Goal: Transaction & Acquisition: Purchase product/service

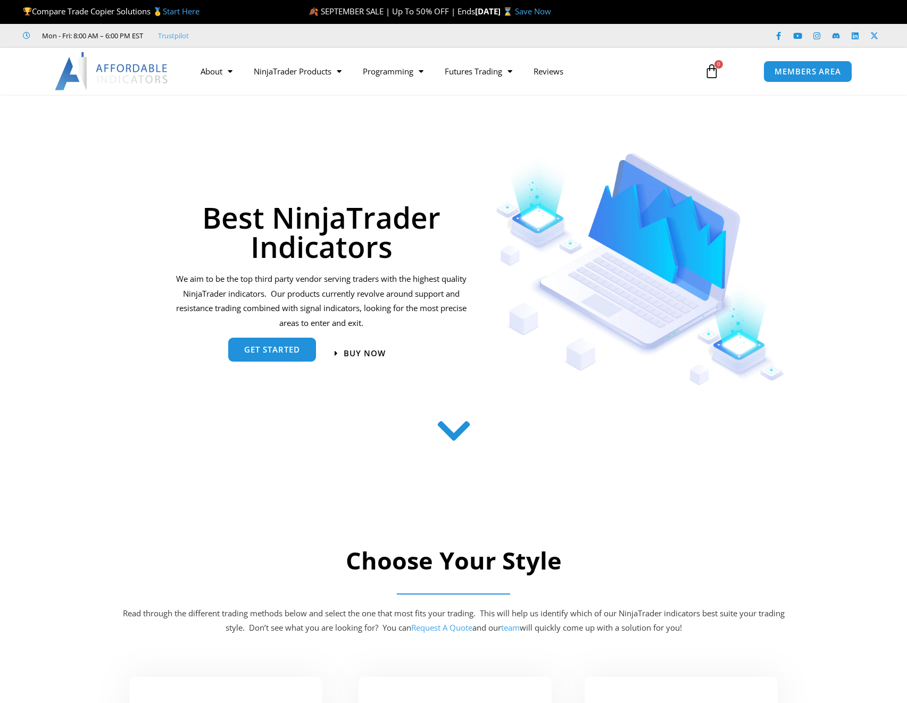
click at [285, 345] on link "get started" at bounding box center [272, 350] width 88 height 24
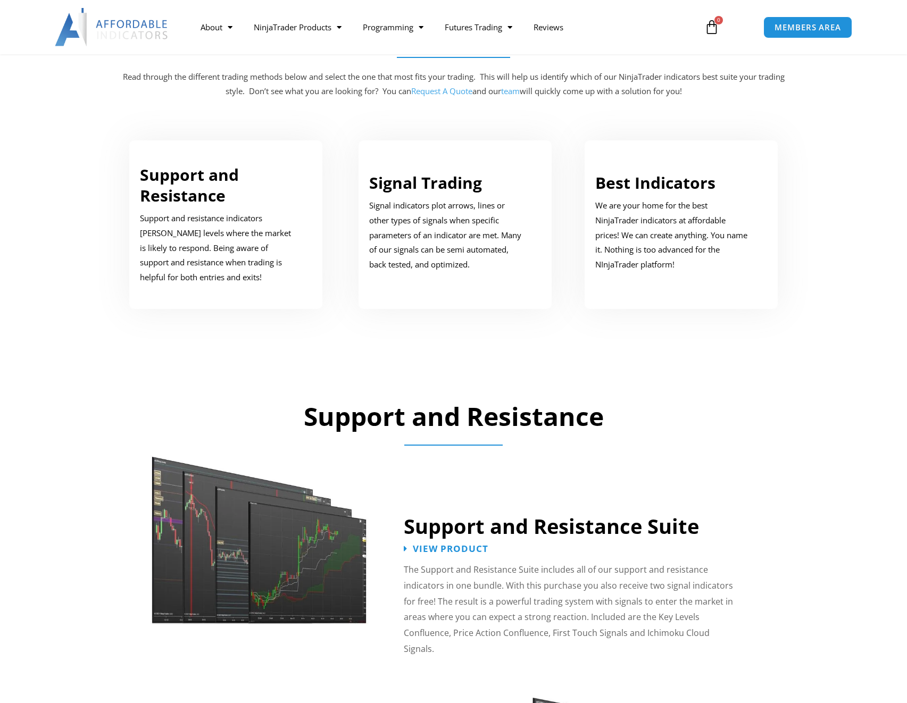
scroll to position [537, 0]
click at [611, 236] on p "We are your home for the best NinjaTrader indicators at affordable prices! We c…" at bounding box center [673, 235] width 156 height 74
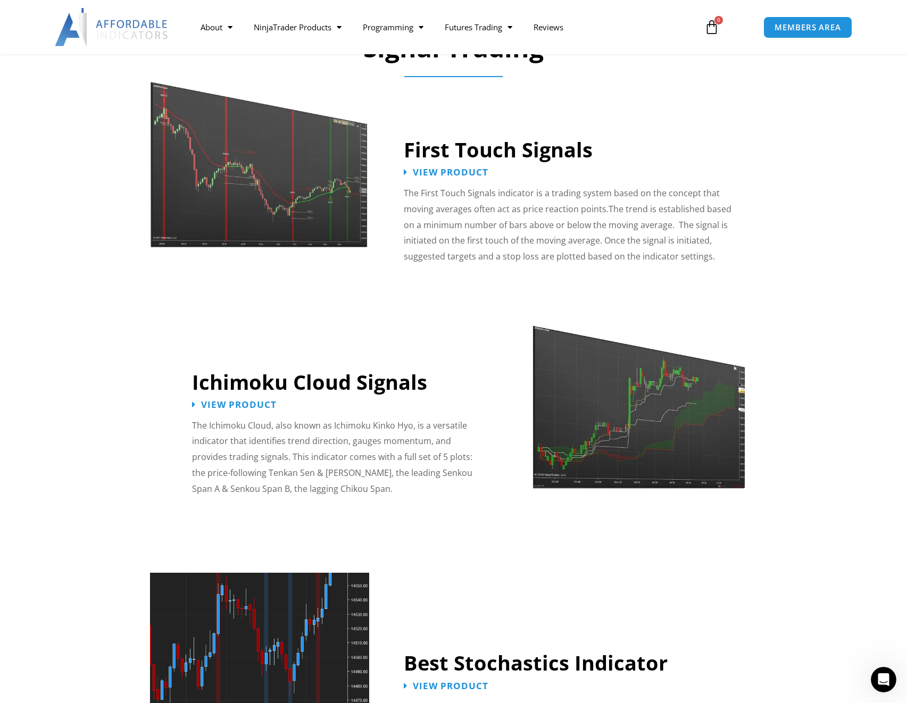
scroll to position [1779, 0]
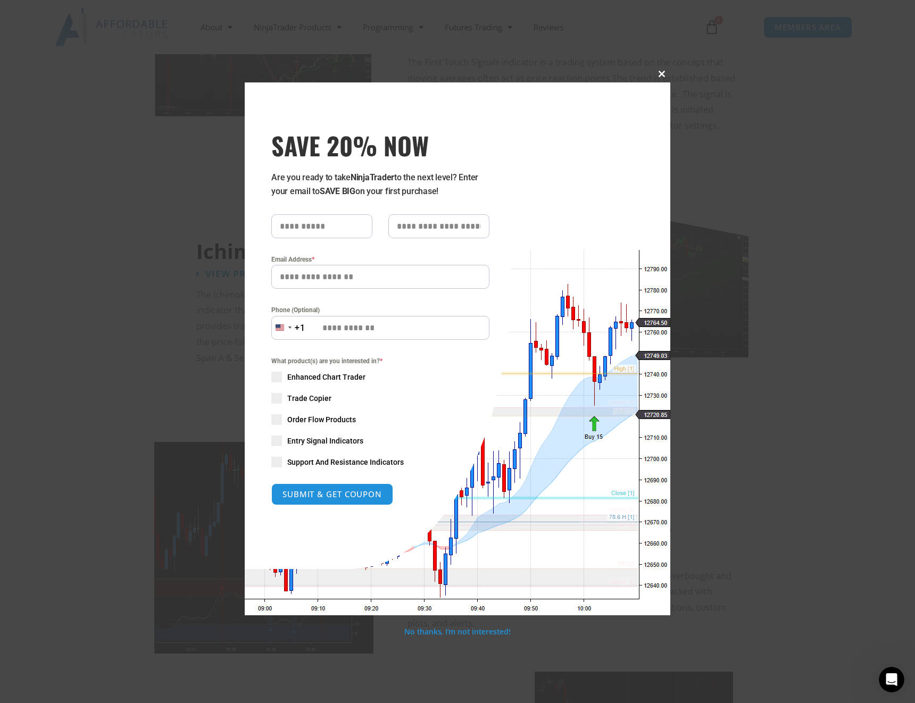
click at [660, 70] on button "Close this module" at bounding box center [661, 73] width 17 height 17
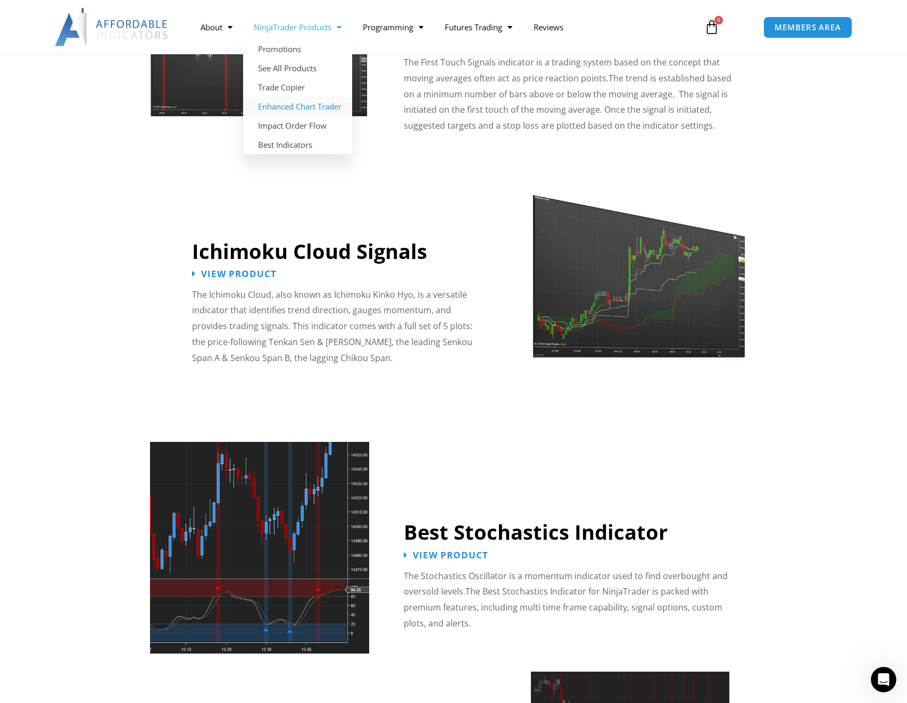
click at [290, 103] on link "Enhanced Chart Trader" at bounding box center [297, 106] width 109 height 19
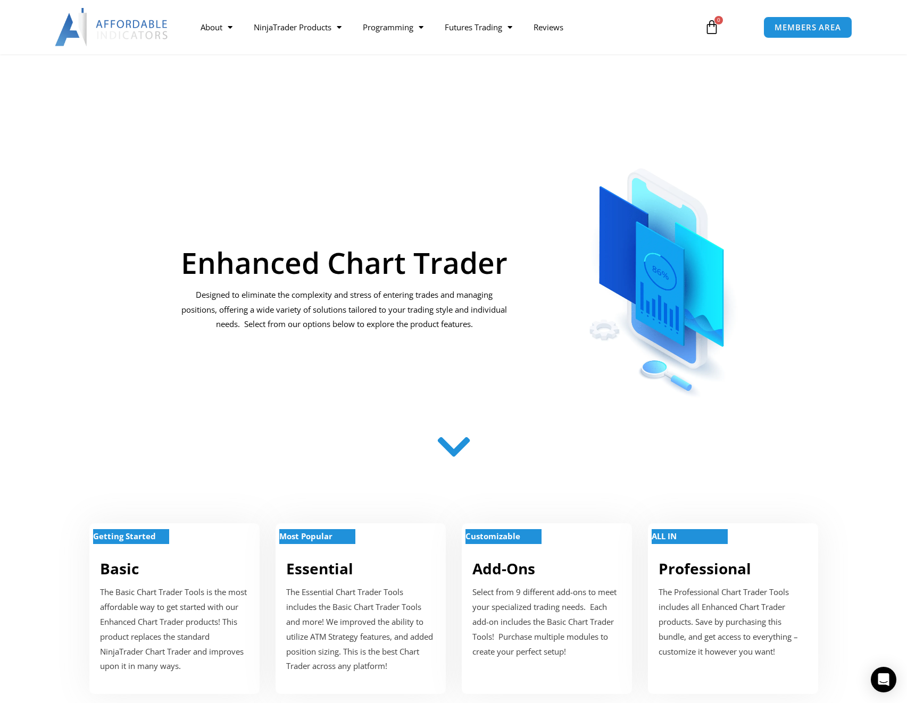
scroll to position [264, 0]
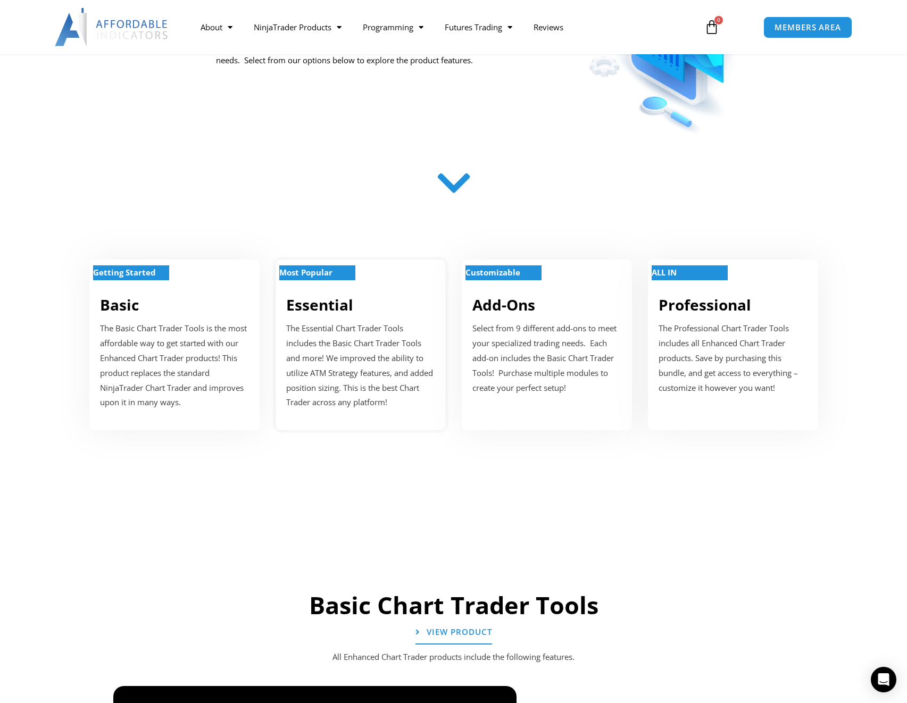
click at [323, 330] on p "The Essential Chart Trader Tools includes the Basic Chart Trader Tools and more…" at bounding box center [360, 365] width 149 height 89
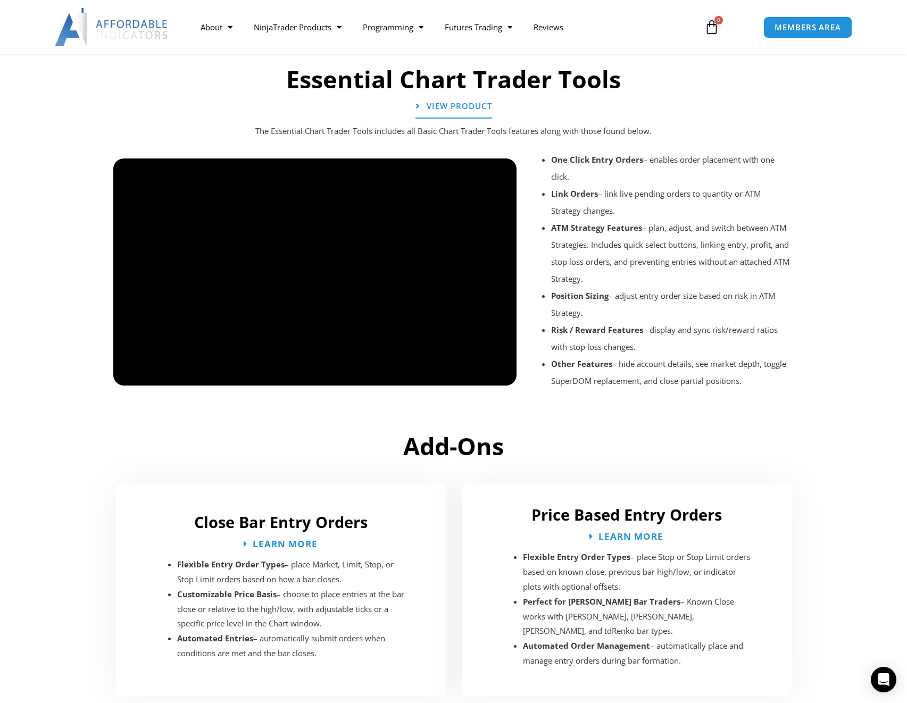
scroll to position [1166, 0]
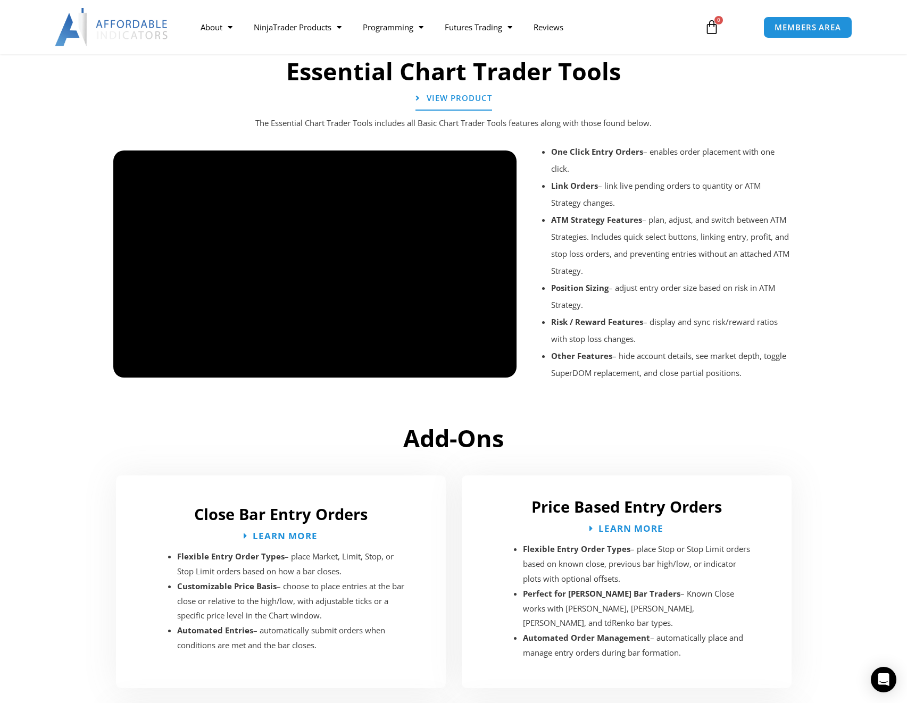
click at [152, 366] on div at bounding box center [315, 387] width 404 height 51
click at [456, 461] on section "Add-Ons" at bounding box center [453, 441] width 907 height 47
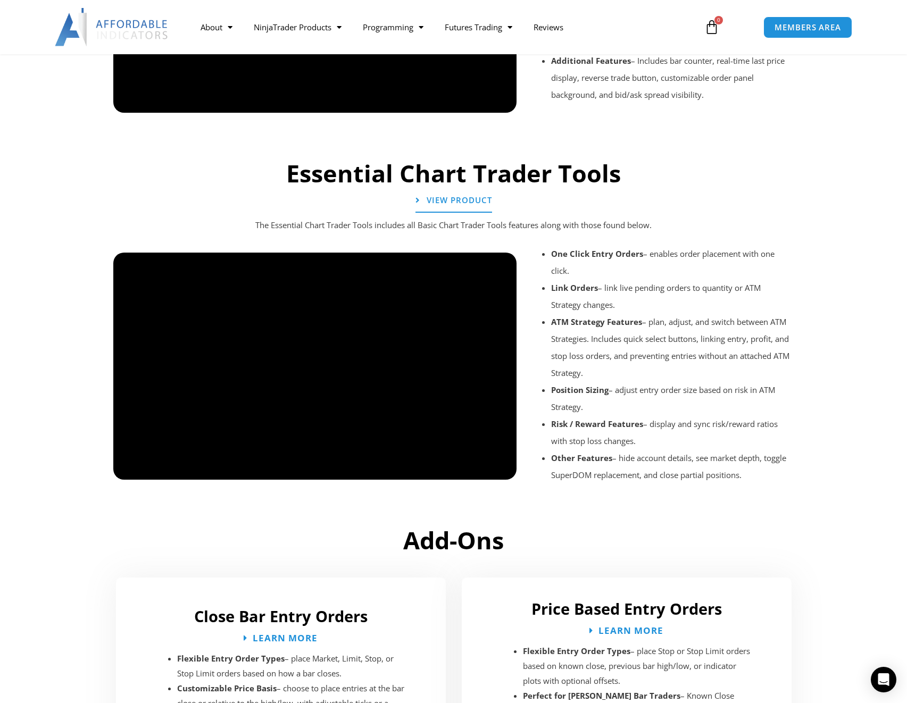
scroll to position [880, 0]
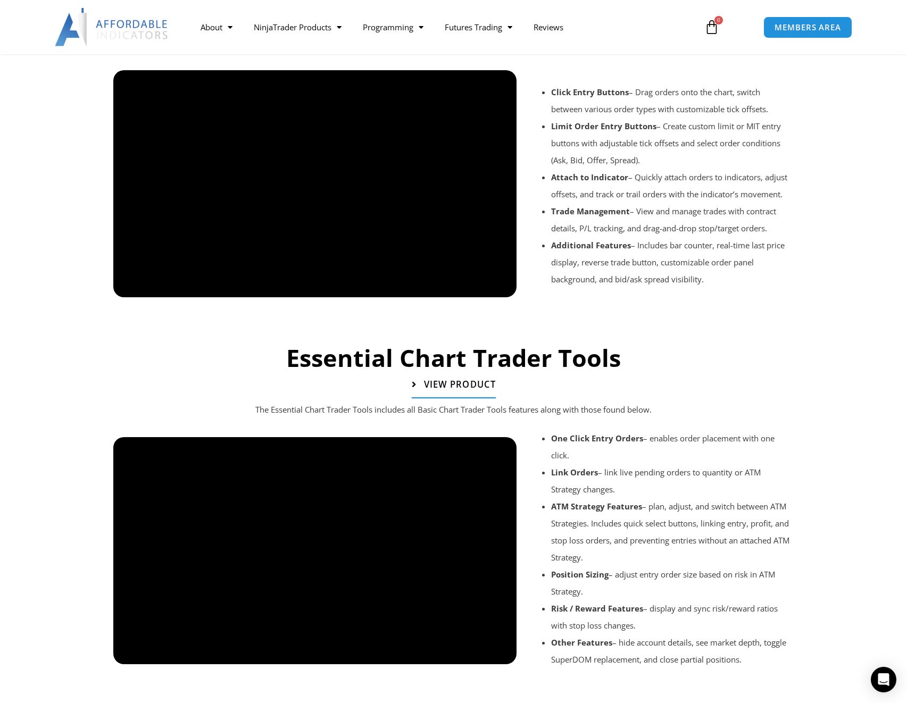
click at [454, 386] on span "View Product" at bounding box center [459, 384] width 72 height 9
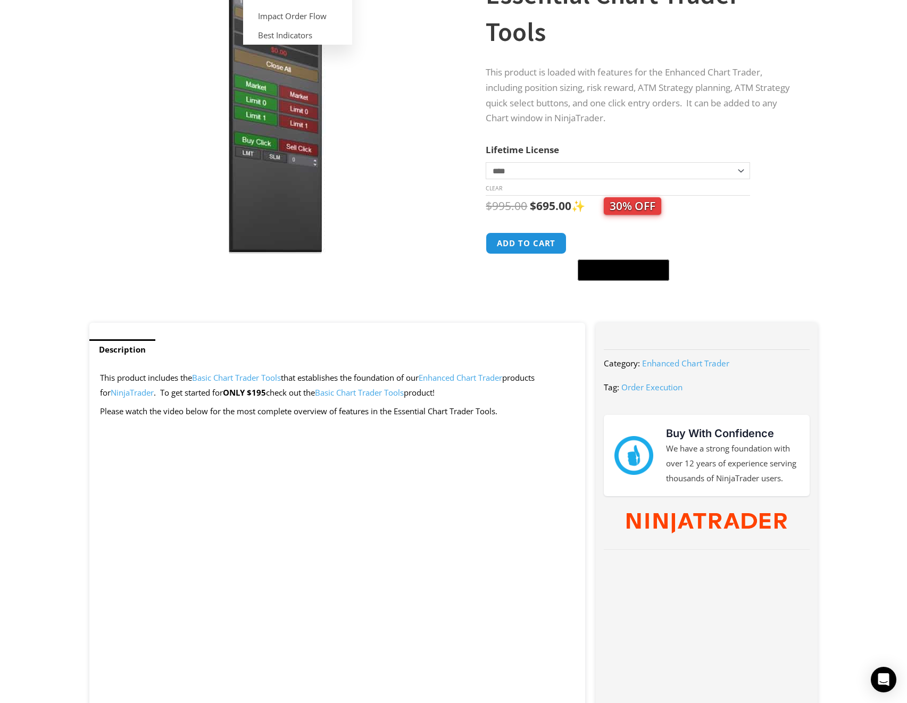
scroll to position [208, 0]
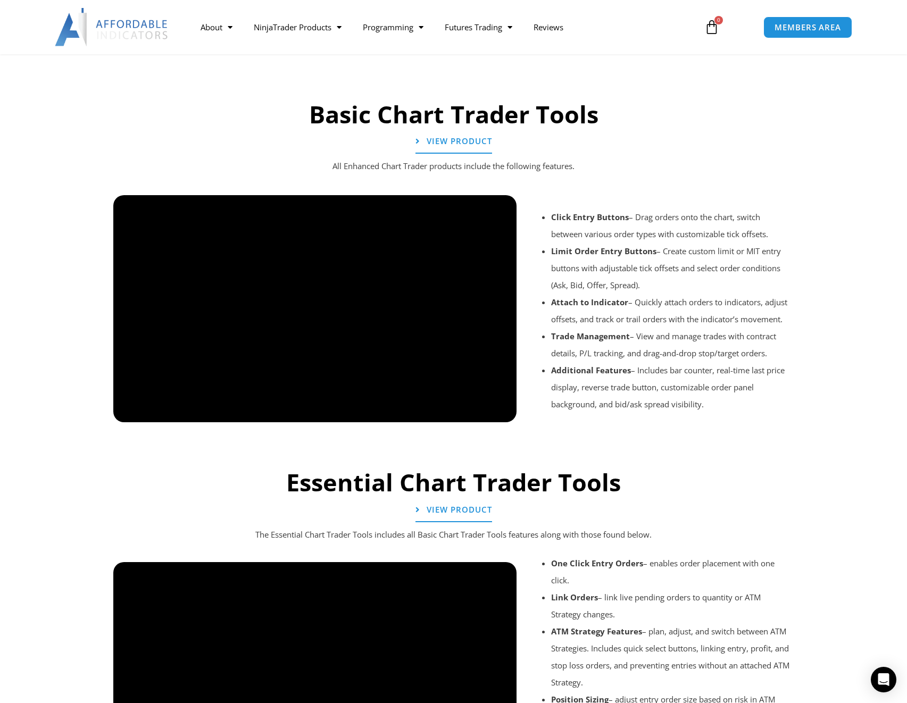
scroll to position [640, 0]
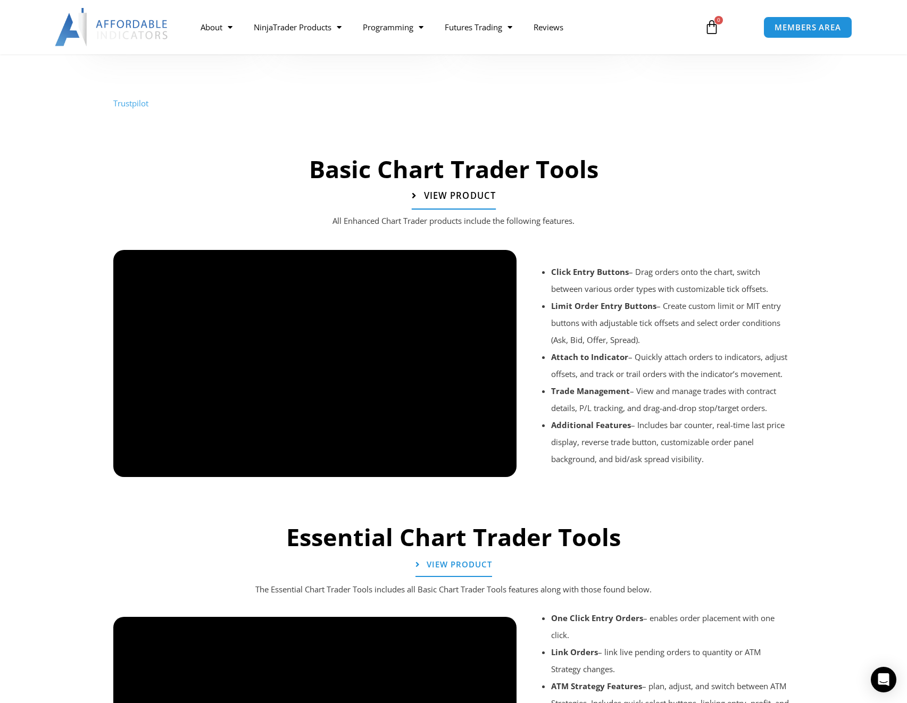
click at [444, 195] on span "View Product" at bounding box center [459, 195] width 72 height 9
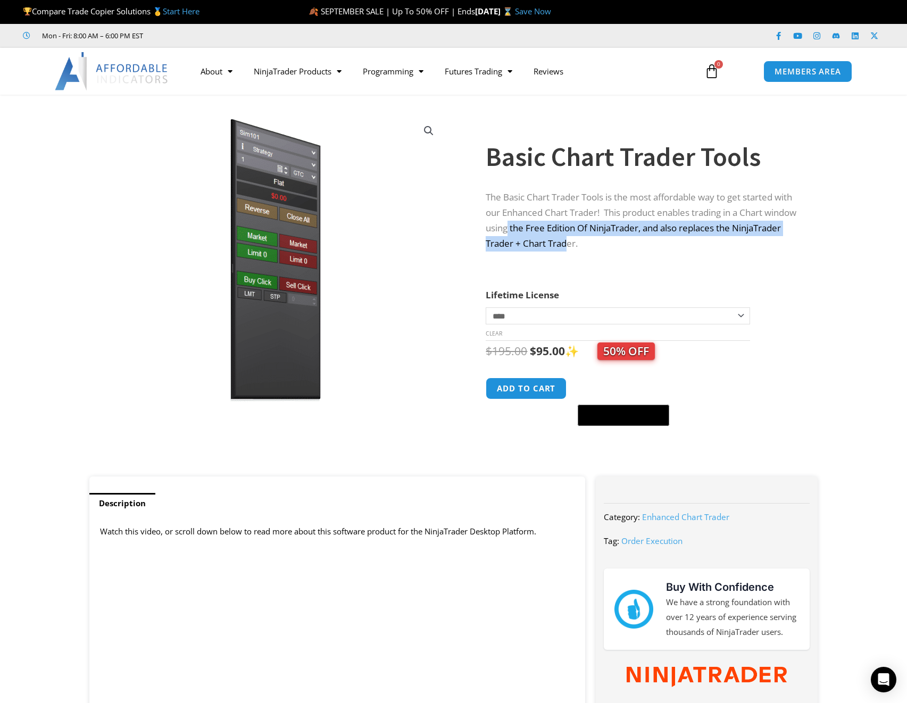
drag, startPoint x: 542, startPoint y: 225, endPoint x: 622, endPoint y: 244, distance: 81.9
click at [621, 244] on p "The Basic Chart Trader Tools is the most affordable way to get started with our…" at bounding box center [641, 221] width 311 height 62
click at [623, 244] on p "The Basic Chart Trader Tools is the most affordable way to get started with our…" at bounding box center [641, 221] width 311 height 62
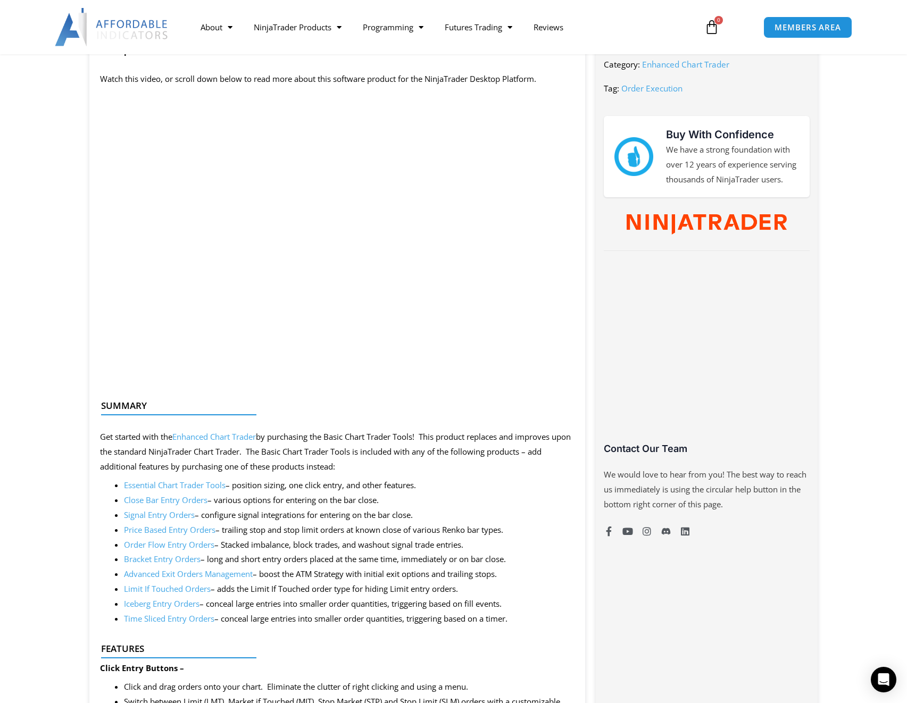
scroll to position [719, 0]
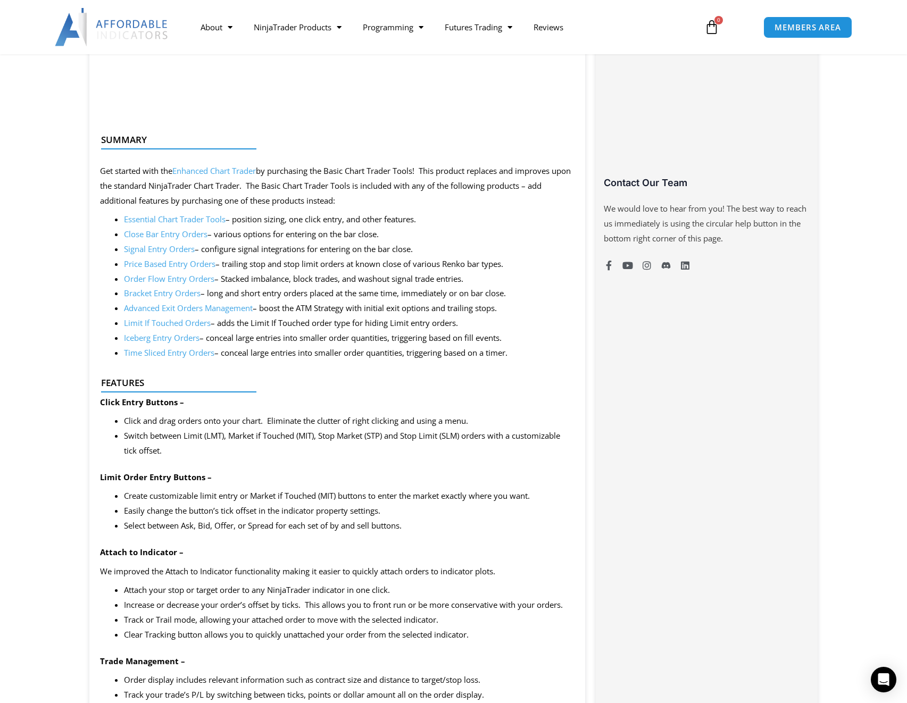
click at [878, 678] on icon "Open Intercom Messenger" at bounding box center [884, 680] width 14 height 14
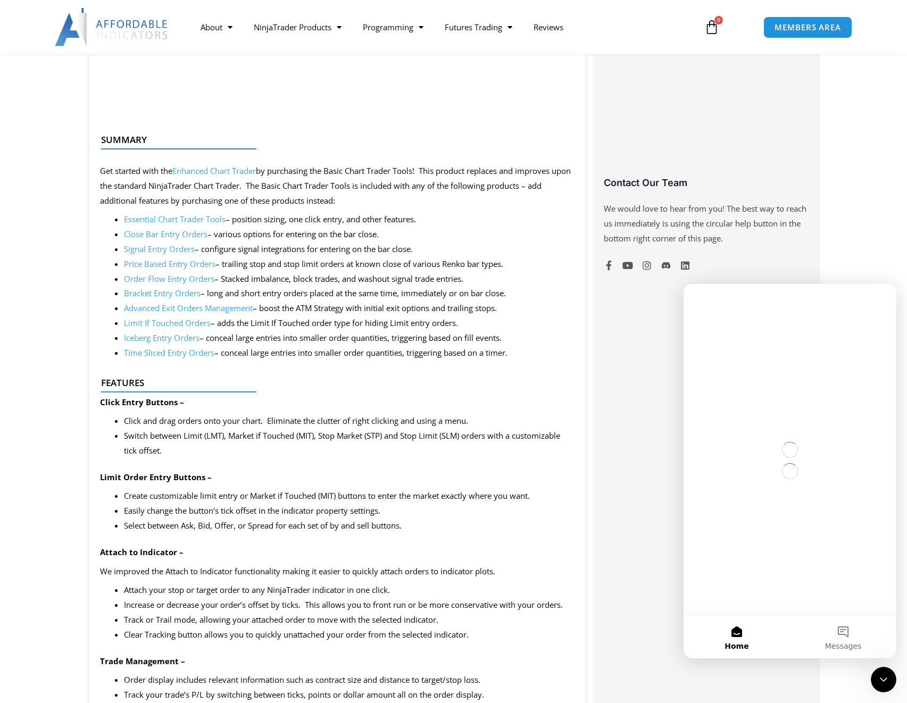
scroll to position [0, 0]
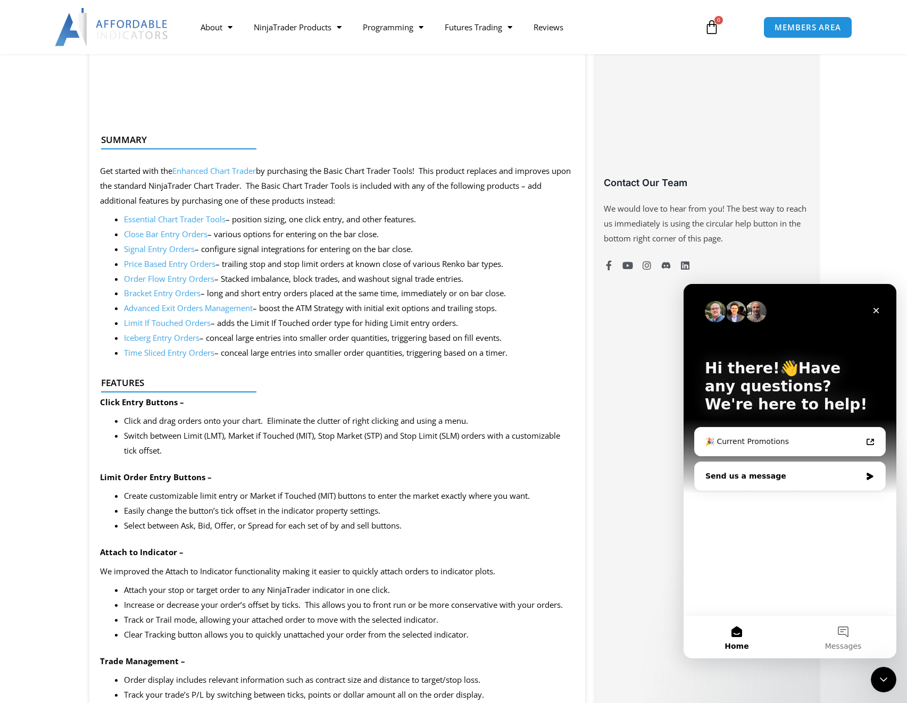
click at [762, 470] on div "Send us a message" at bounding box center [790, 476] width 190 height 28
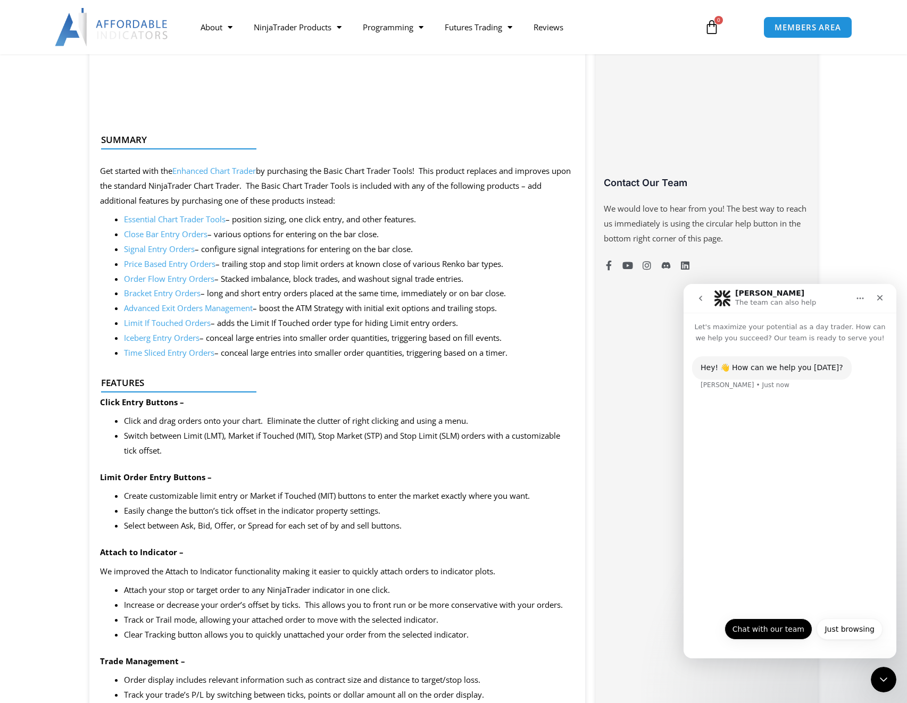
click at [786, 631] on button "Chat with our team" at bounding box center [768, 629] width 88 height 21
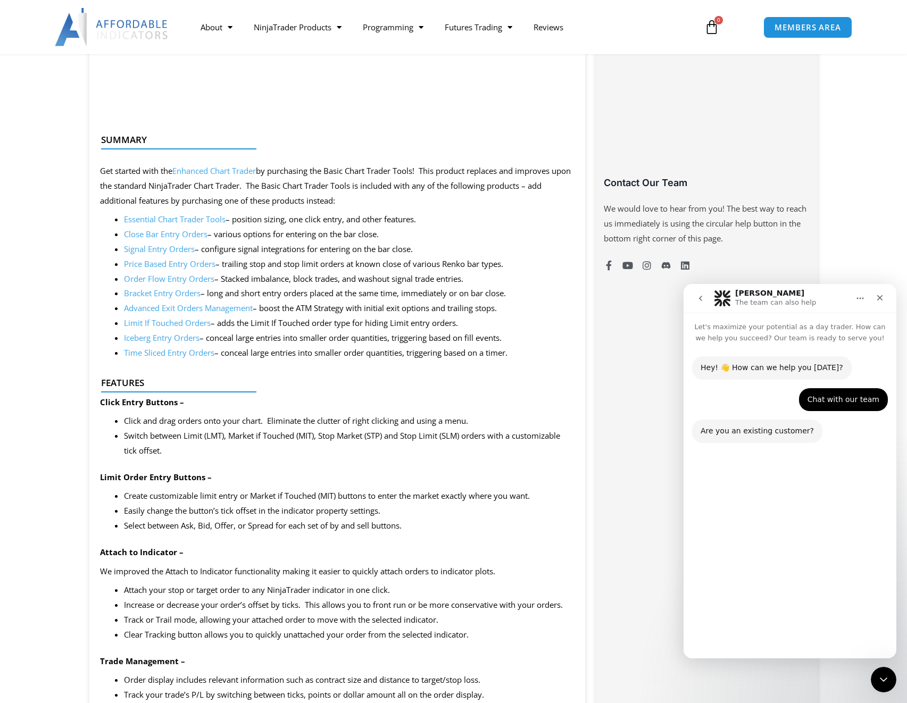
click at [859, 631] on button "No" at bounding box center [869, 629] width 26 height 21
click at [804, 579] on input "Name" at bounding box center [779, 570] width 148 height 21
type input "******"
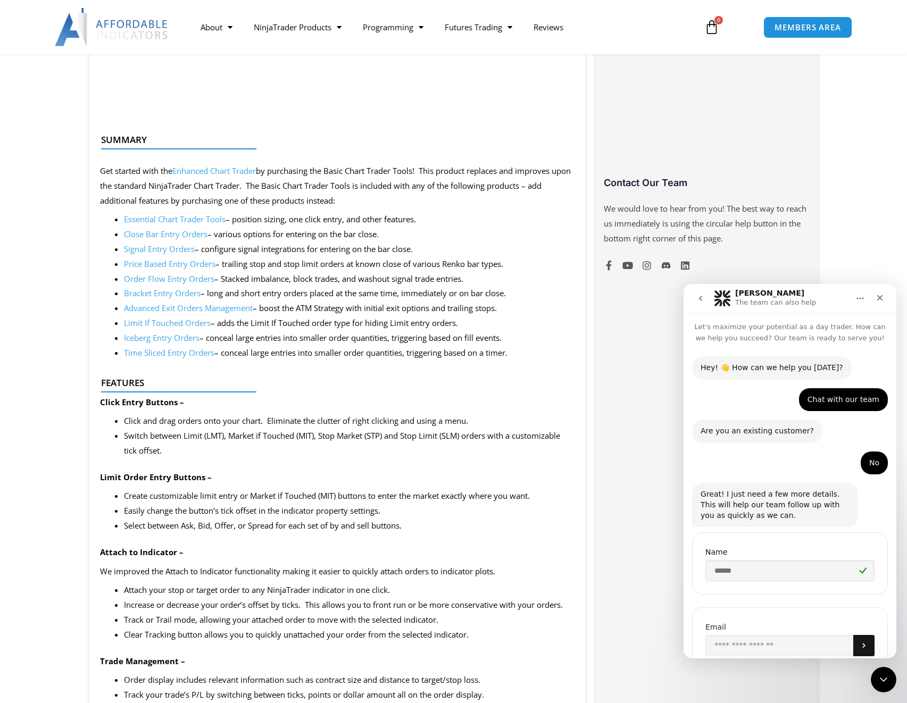
scroll to position [38, 0]
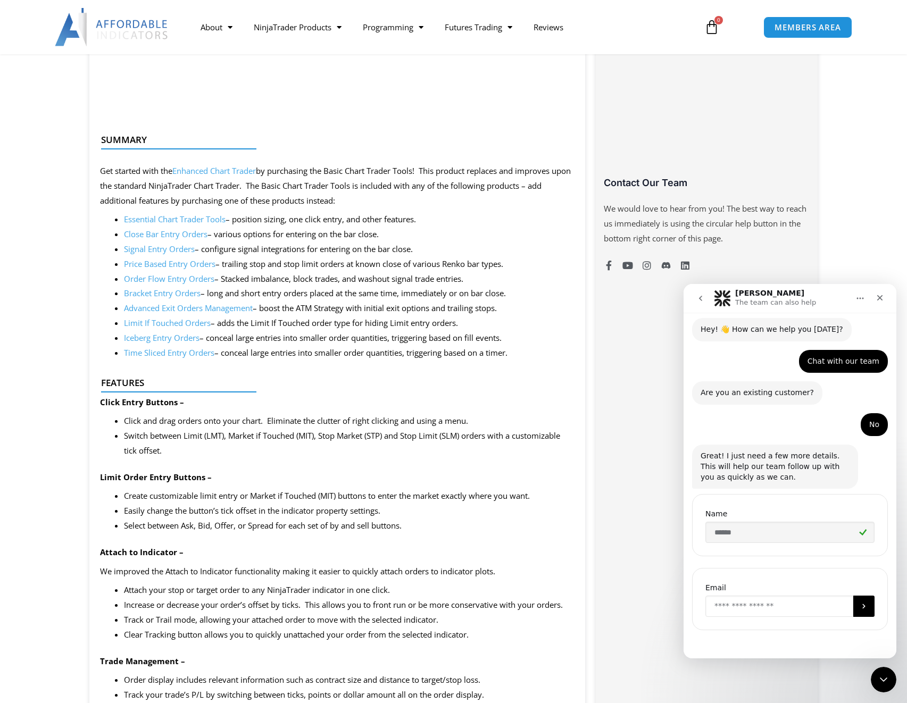
click at [797, 597] on input "Enter your email" at bounding box center [779, 606] width 148 height 21
type input "**********"
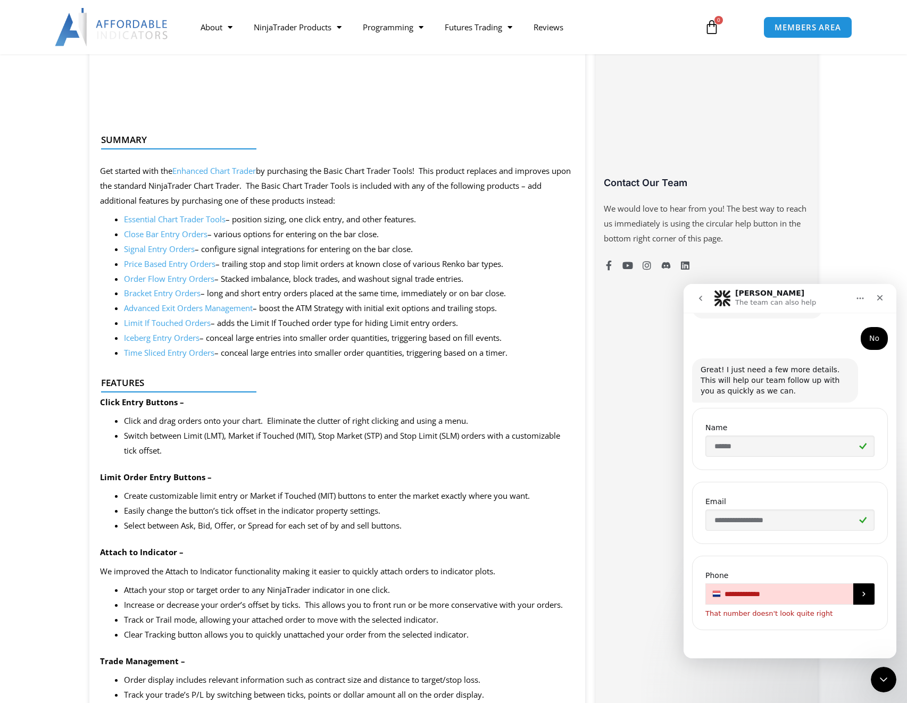
scroll to position [112, 0]
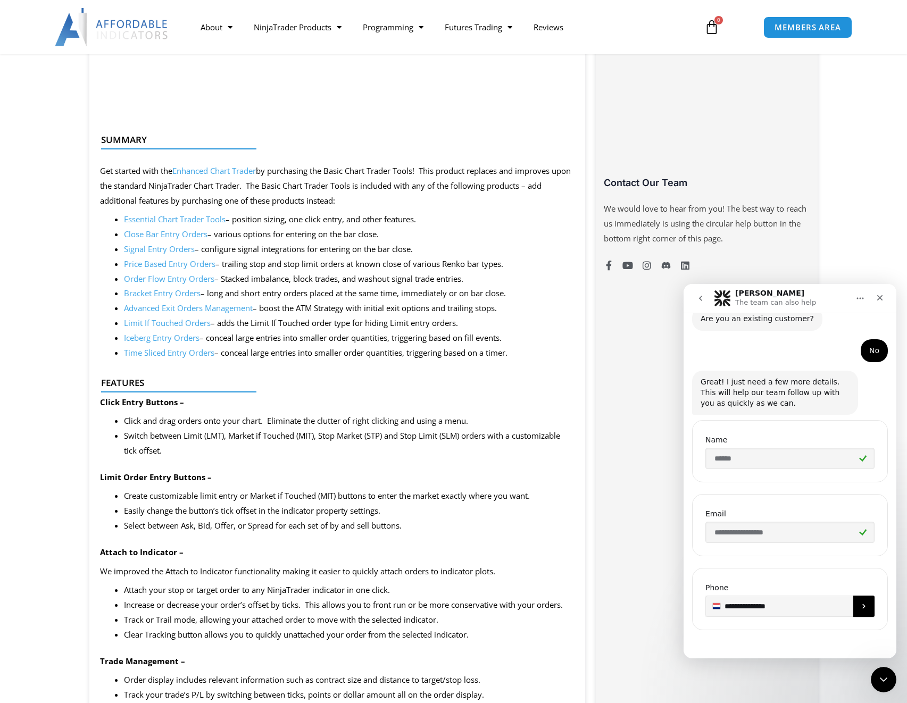
type input "**********"
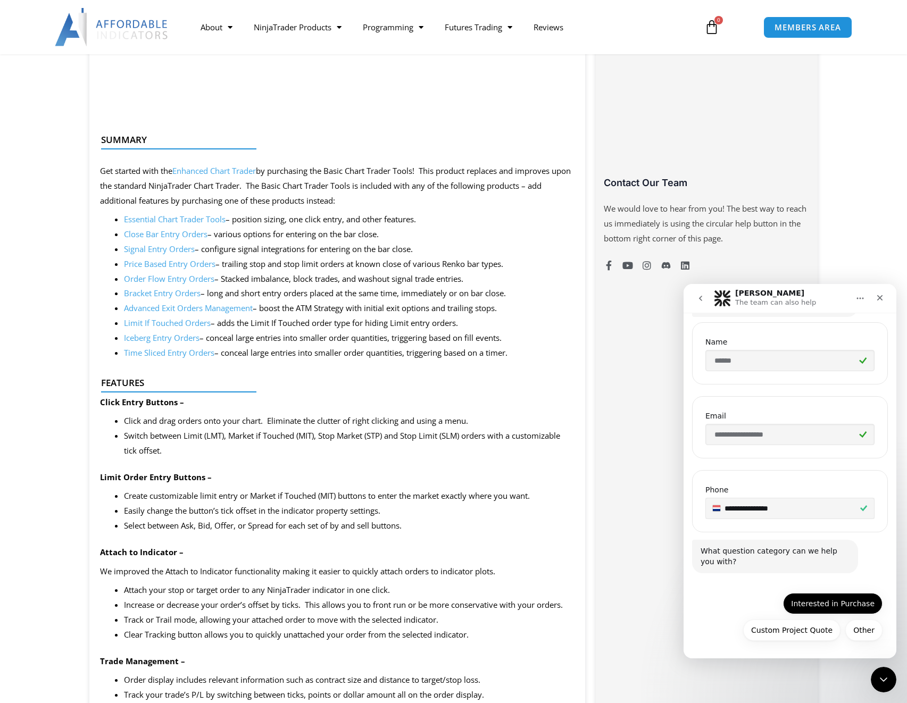
click at [840, 605] on button "Interested in Purchase" at bounding box center [832, 603] width 99 height 21
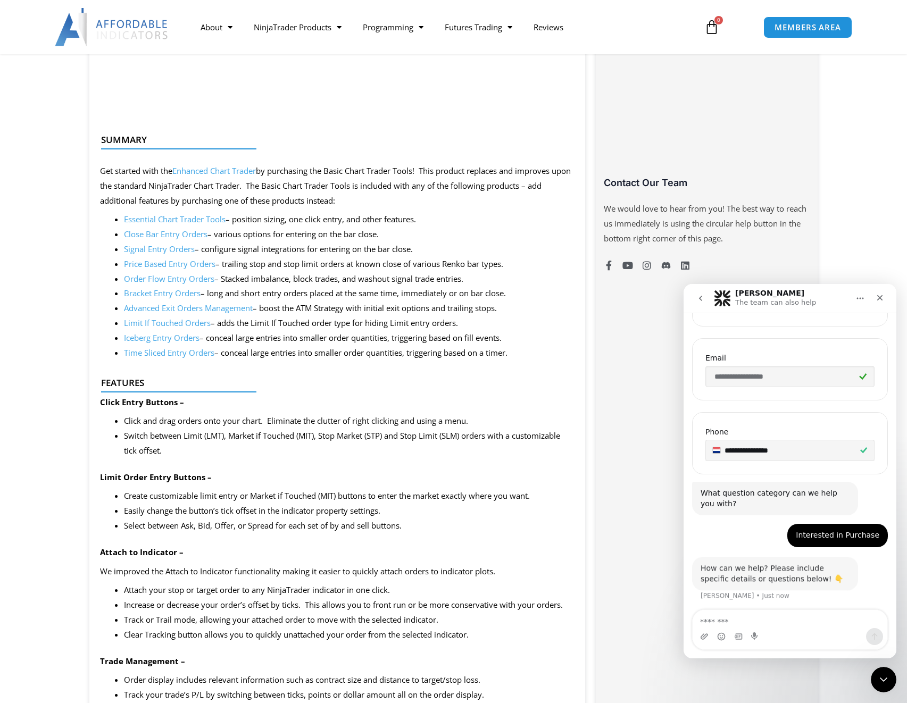
scroll to position [270, 0]
click at [821, 612] on textarea "Message…" at bounding box center [789, 619] width 195 height 18
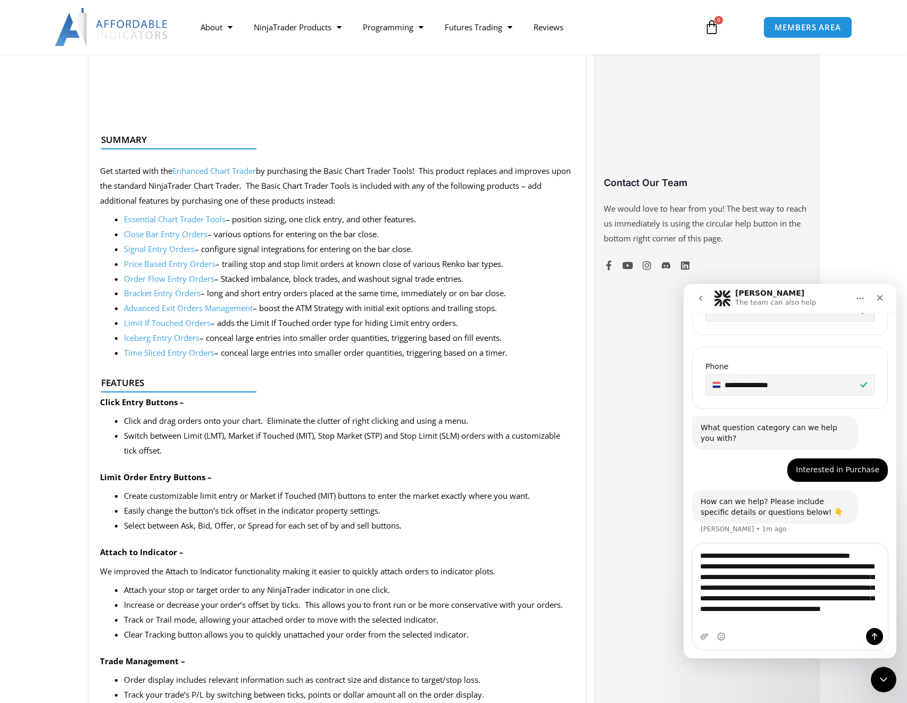
scroll to position [336, 0]
type textarea "**********"
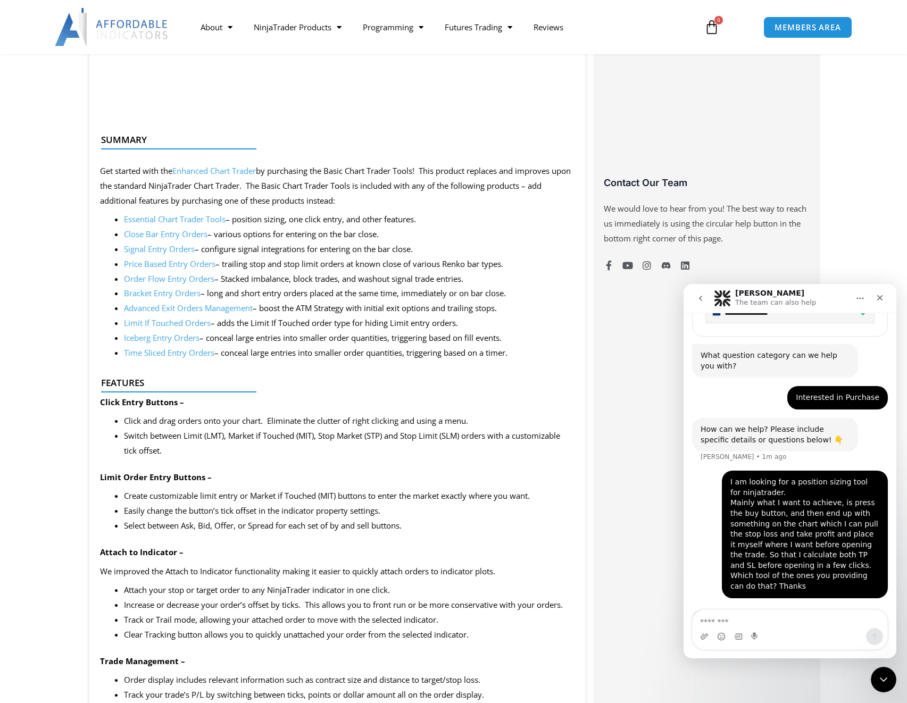
scroll to position [440, 0]
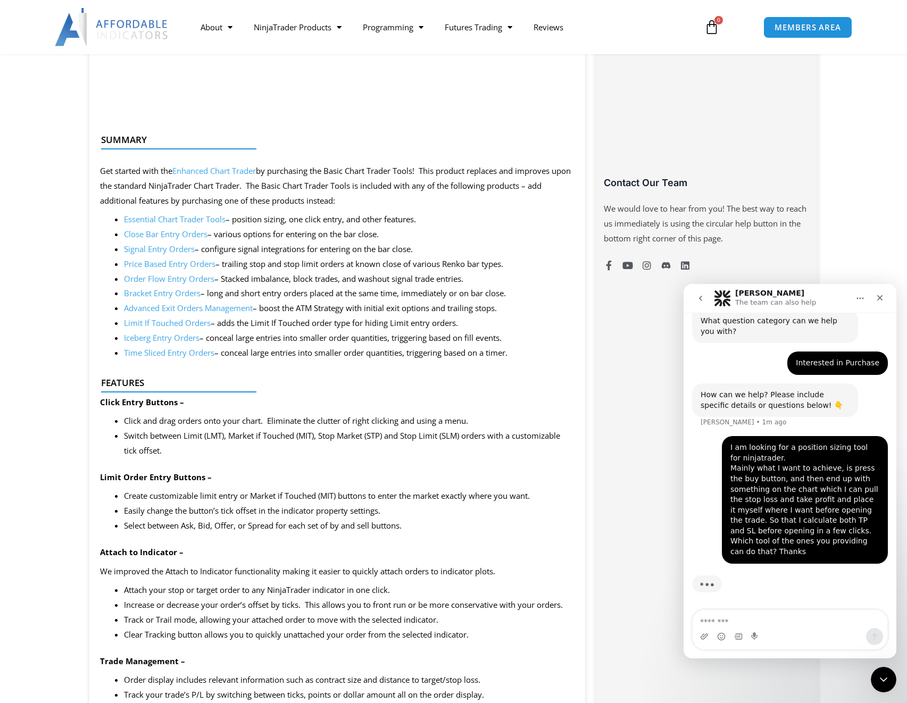
click at [195, 220] on link "Essential Chart Trader Tools" at bounding box center [175, 219] width 102 height 11
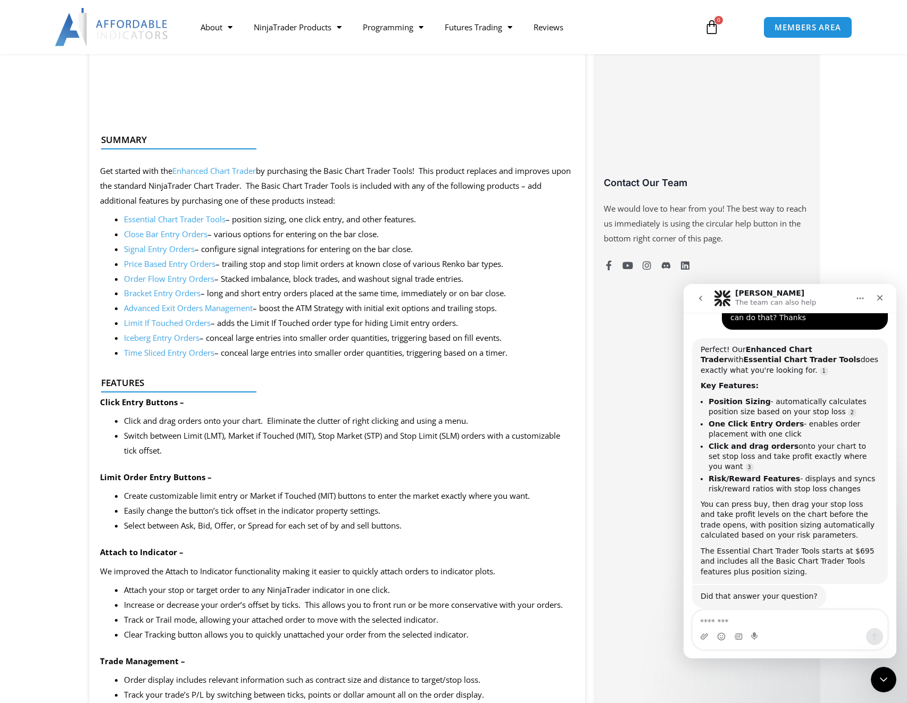
scroll to position [655, 0]
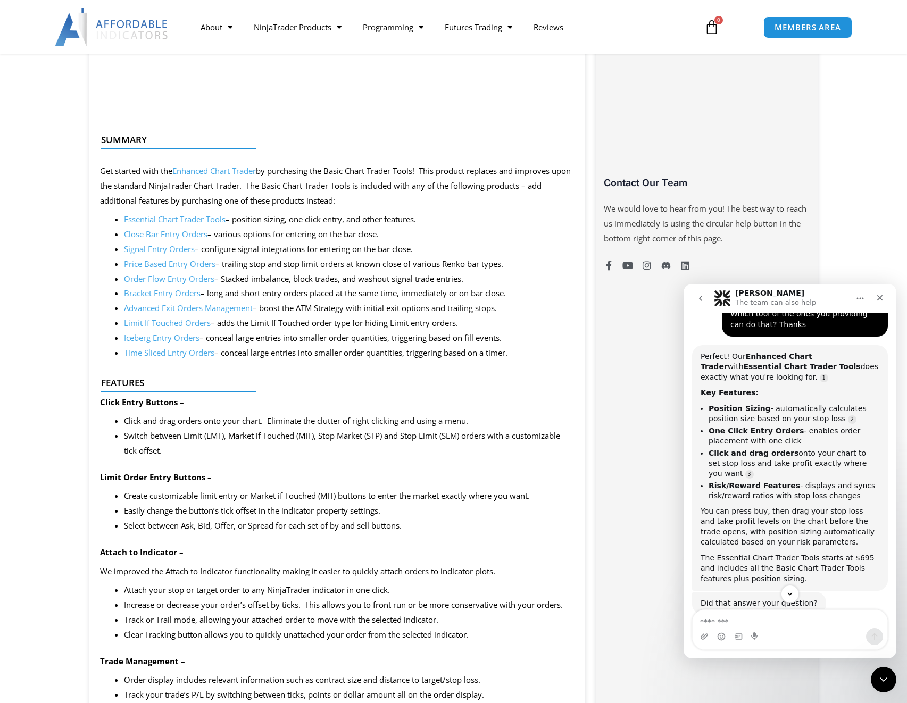
click at [738, 416] on li "Position Sizing - automatically calculates position size based on your stop loss" at bounding box center [793, 414] width 171 height 20
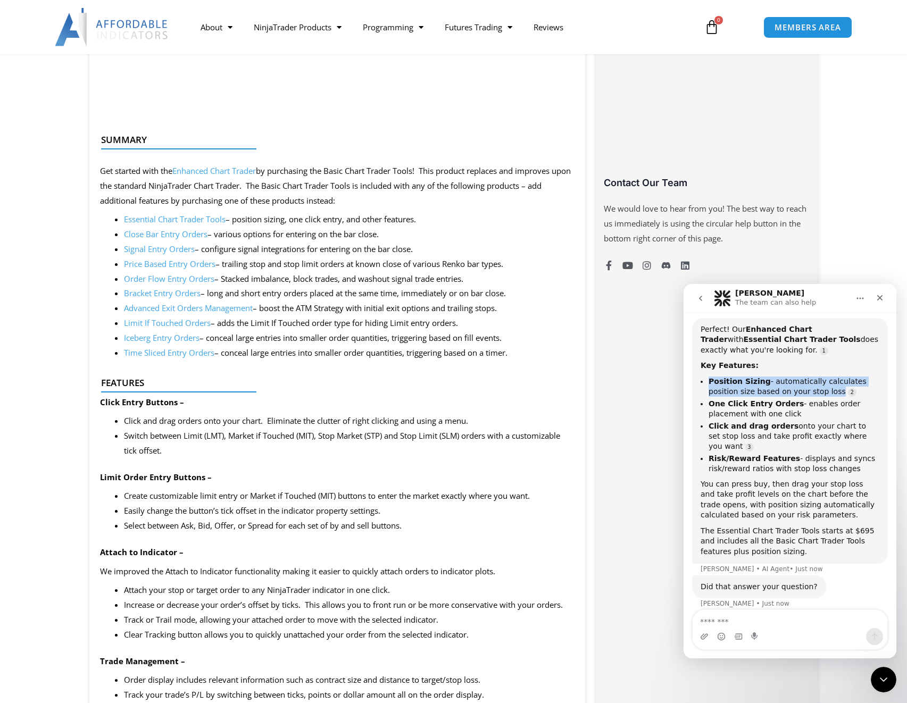
scroll to position [695, 0]
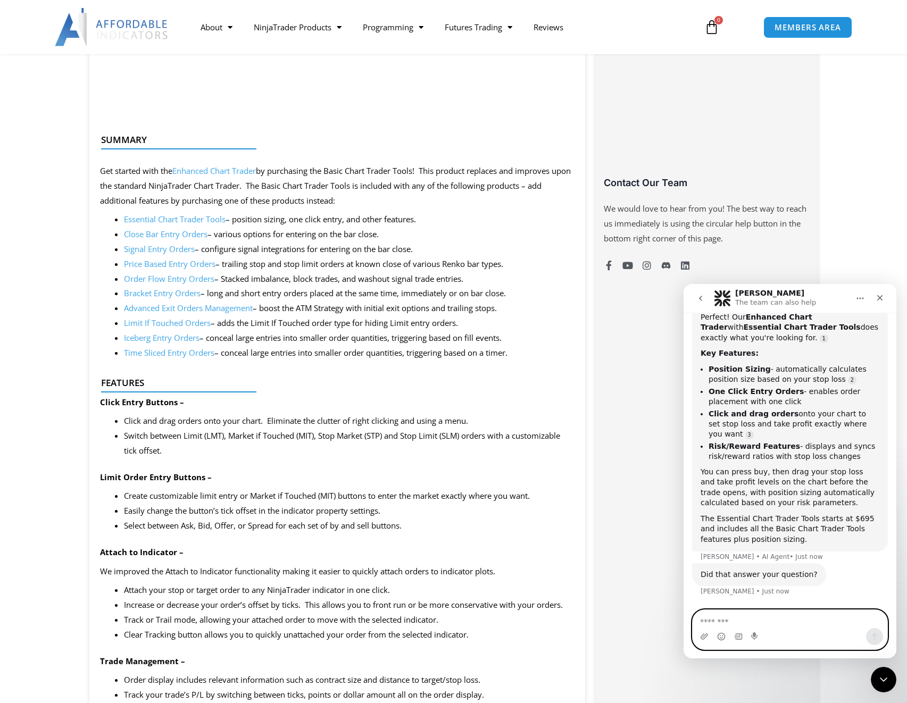
click at [758, 615] on textarea "Message…" at bounding box center [789, 619] width 195 height 18
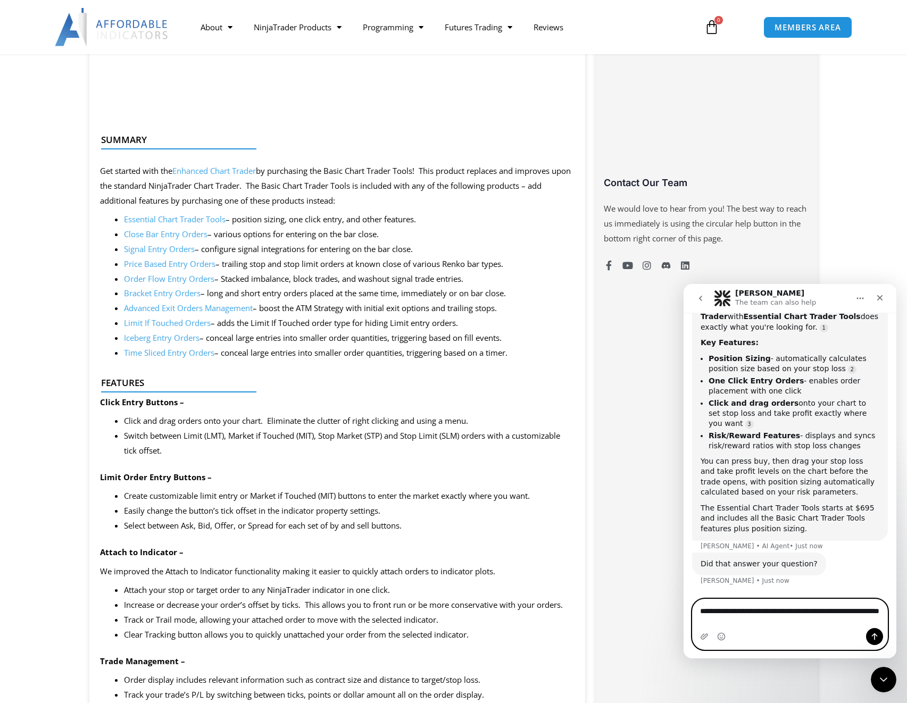
type textarea "**********"
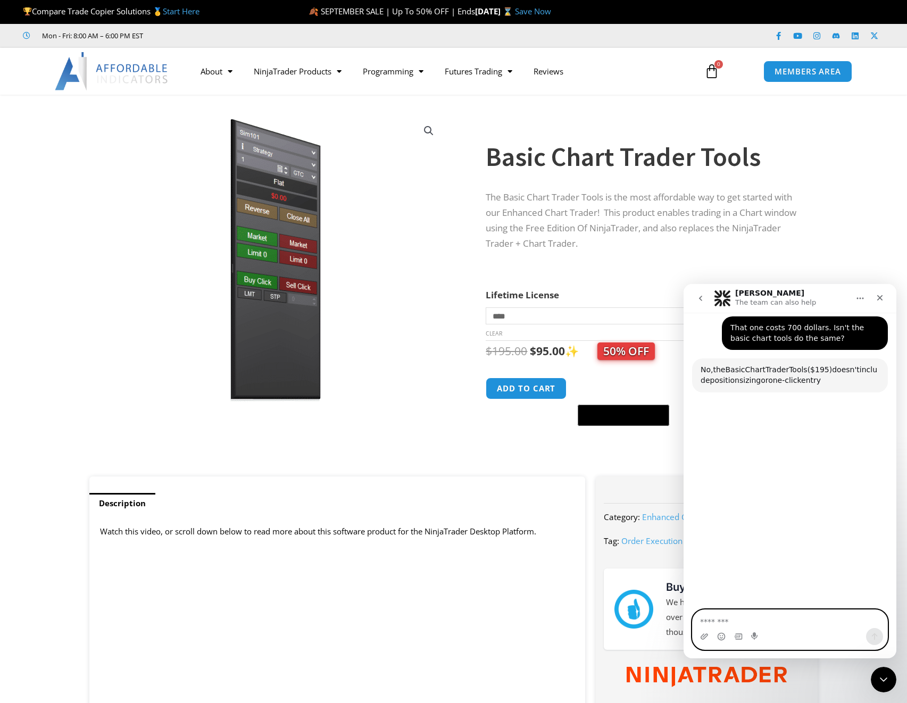
scroll to position [981, 0]
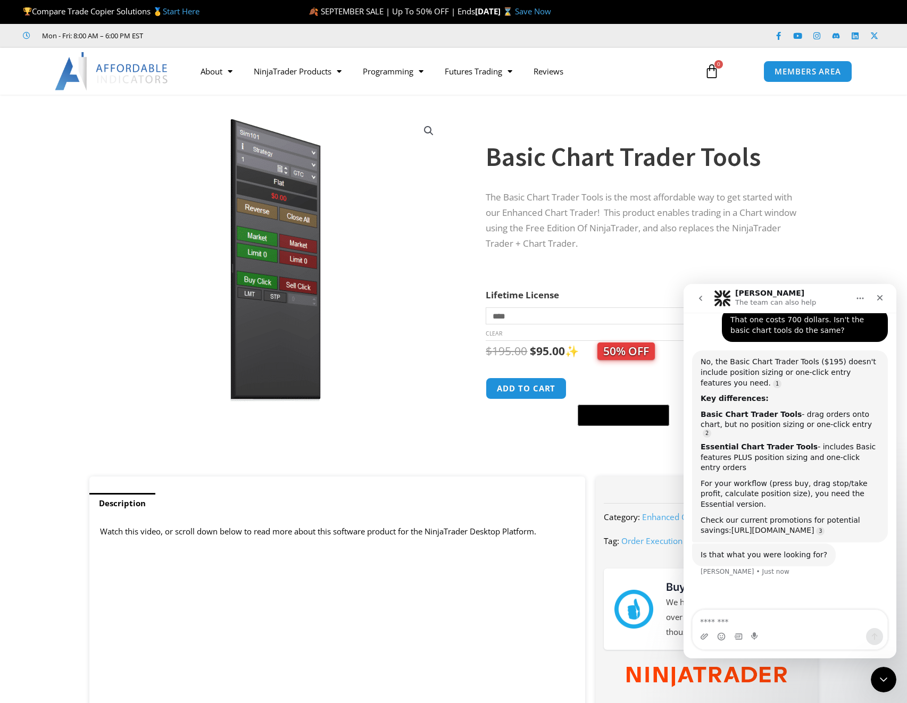
click at [742, 532] on link "https://affordableindicators.com/promotions/" at bounding box center [772, 530] width 83 height 9
click at [738, 619] on textarea "Message…" at bounding box center [789, 619] width 195 height 18
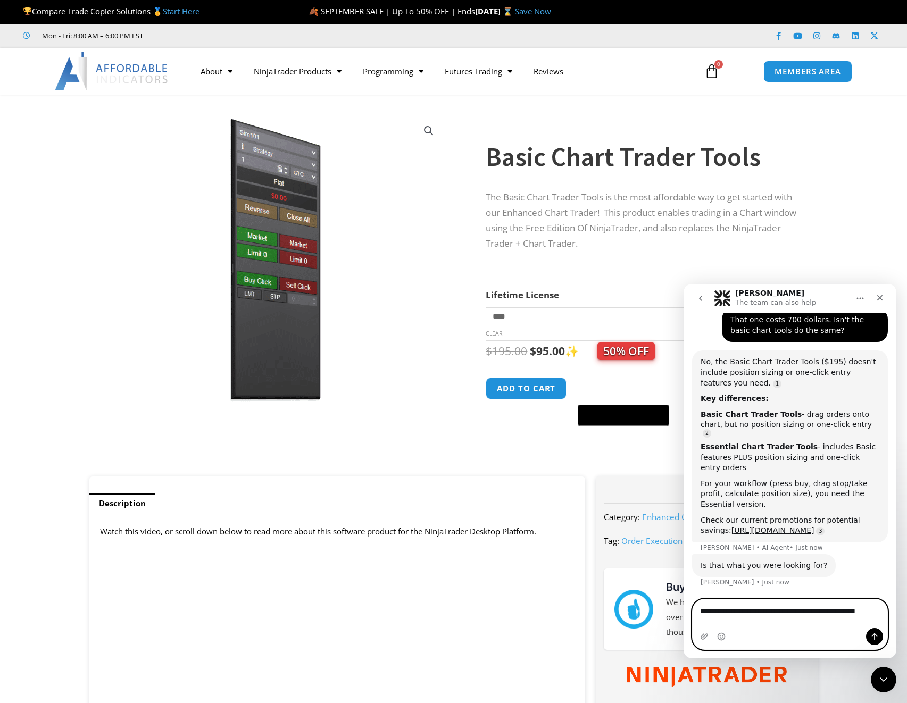
scroll to position [987, 0]
type textarea "**********"
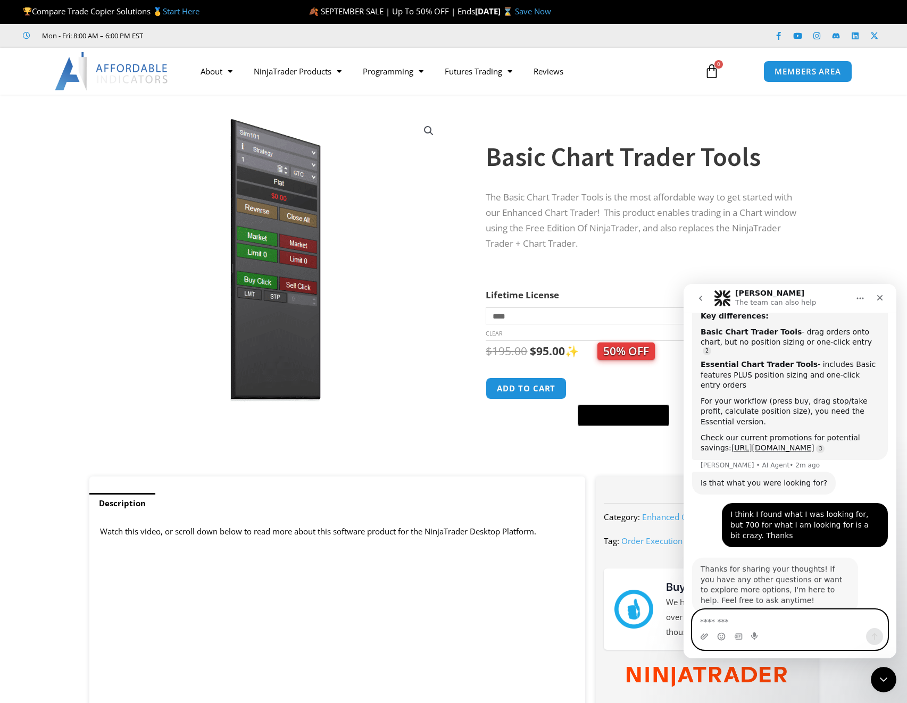
scroll to position [1091, 0]
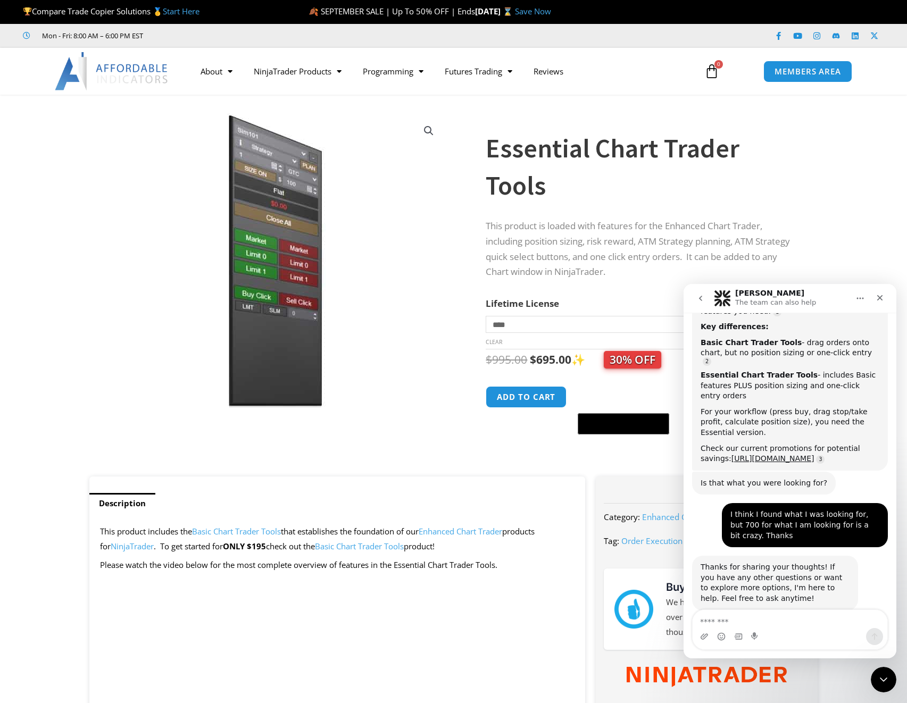
scroll to position [1070, 0]
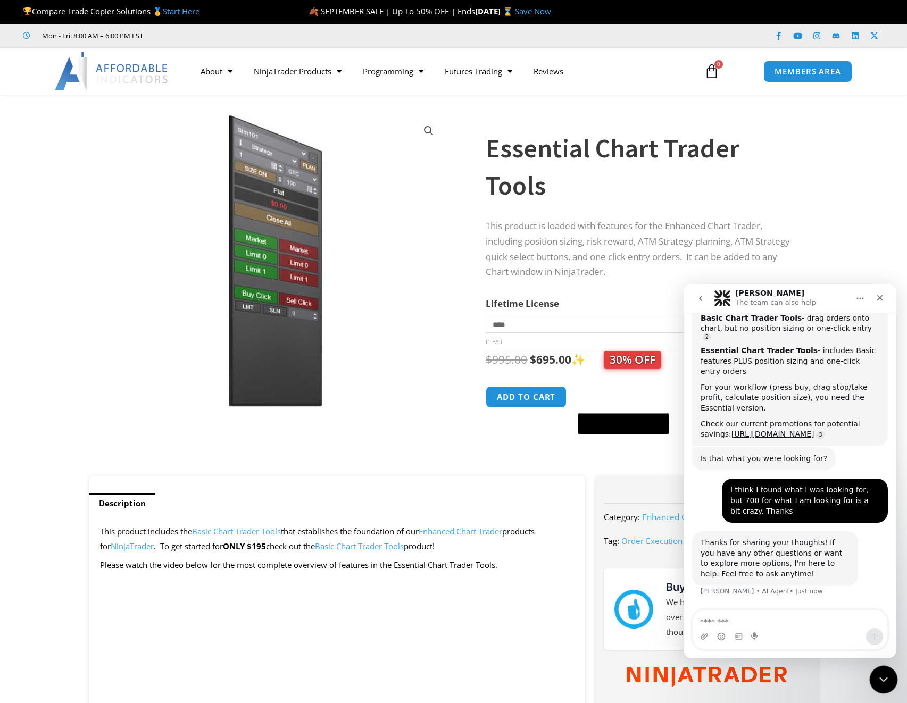
drag, startPoint x: 1747, startPoint y: 1333, endPoint x: 878, endPoint y: 669, distance: 1093.8
click at [878, 668] on div "Close Intercom Messenger" at bounding box center [882, 678] width 26 height 26
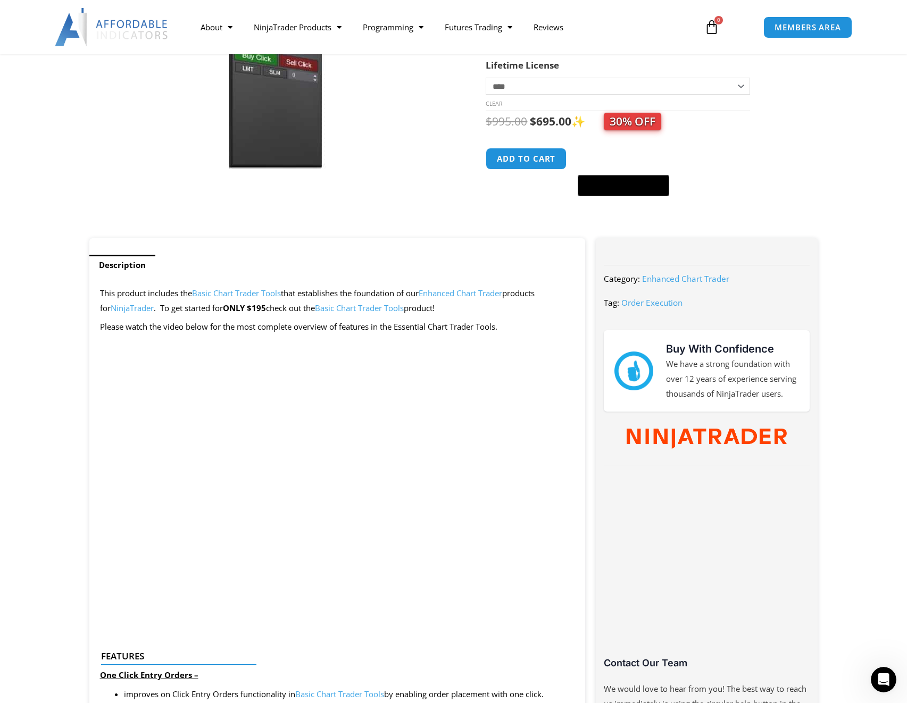
scroll to position [464, 0]
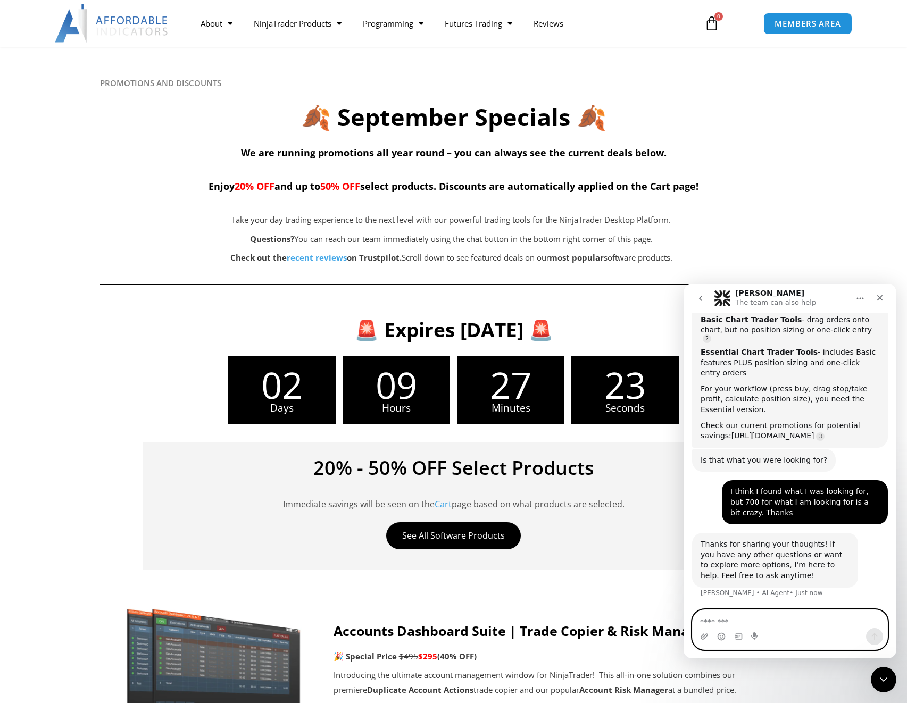
scroll to position [97, 0]
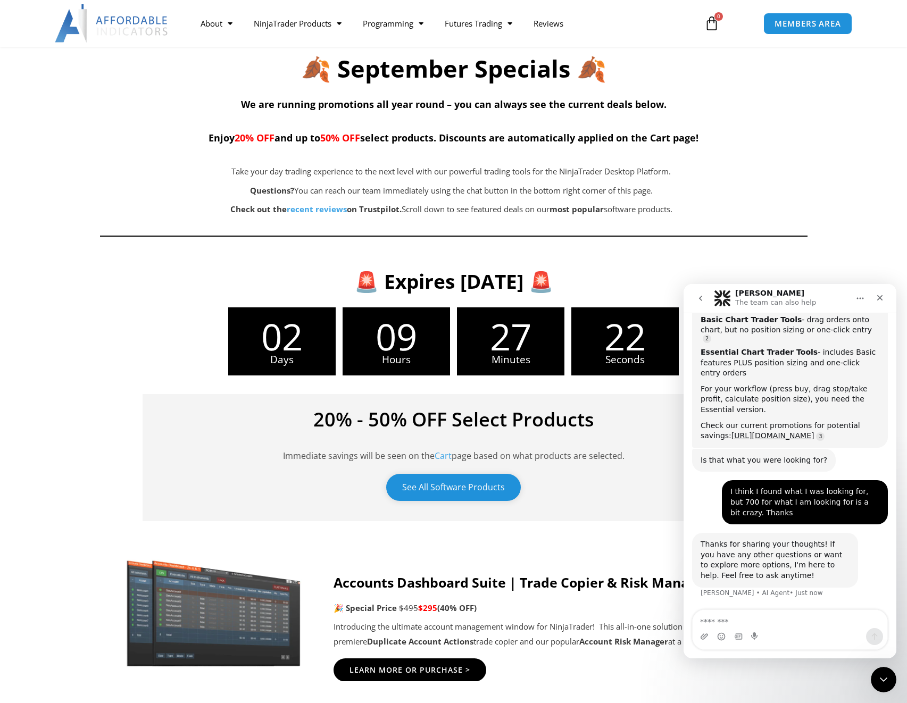
click at [499, 483] on link "See All Software Products" at bounding box center [453, 487] width 135 height 27
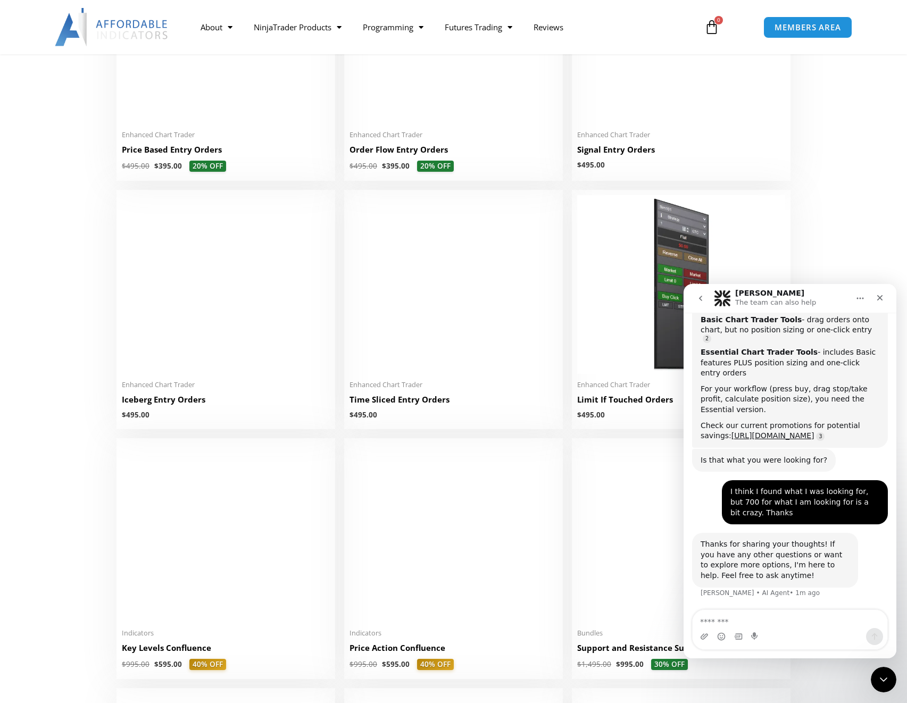
scroll to position [1228, 0]
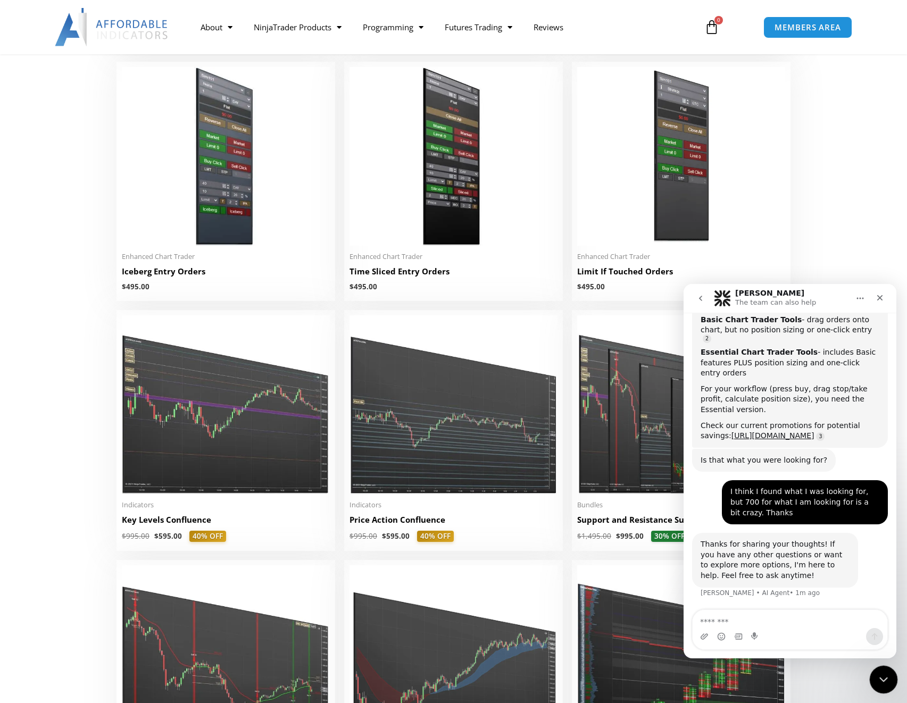
click at [882, 686] on div "Close Intercom Messenger" at bounding box center [882, 678] width 26 height 26
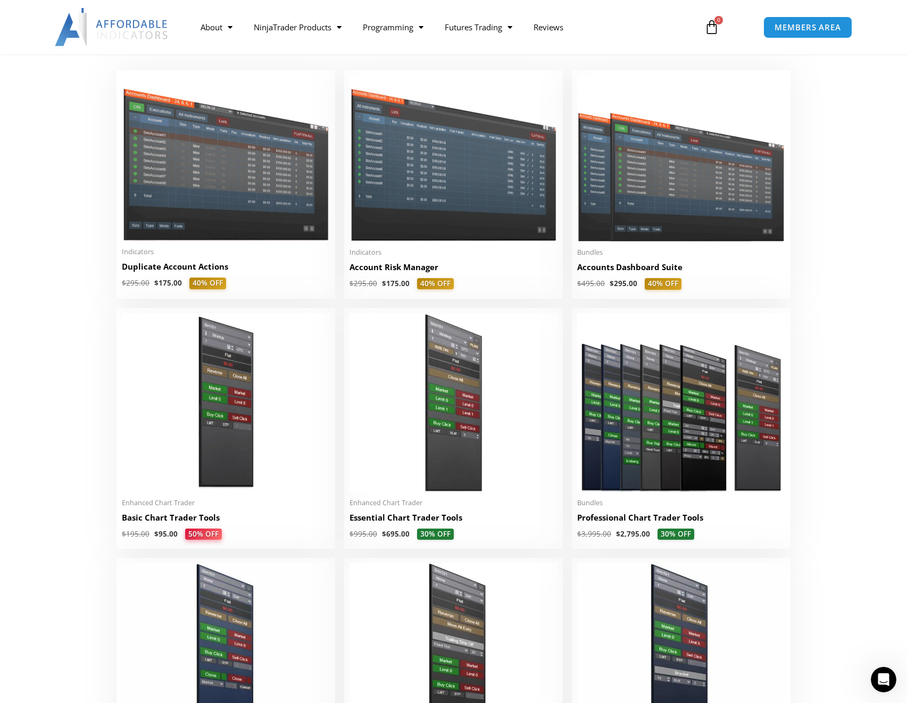
scroll to position [0, 0]
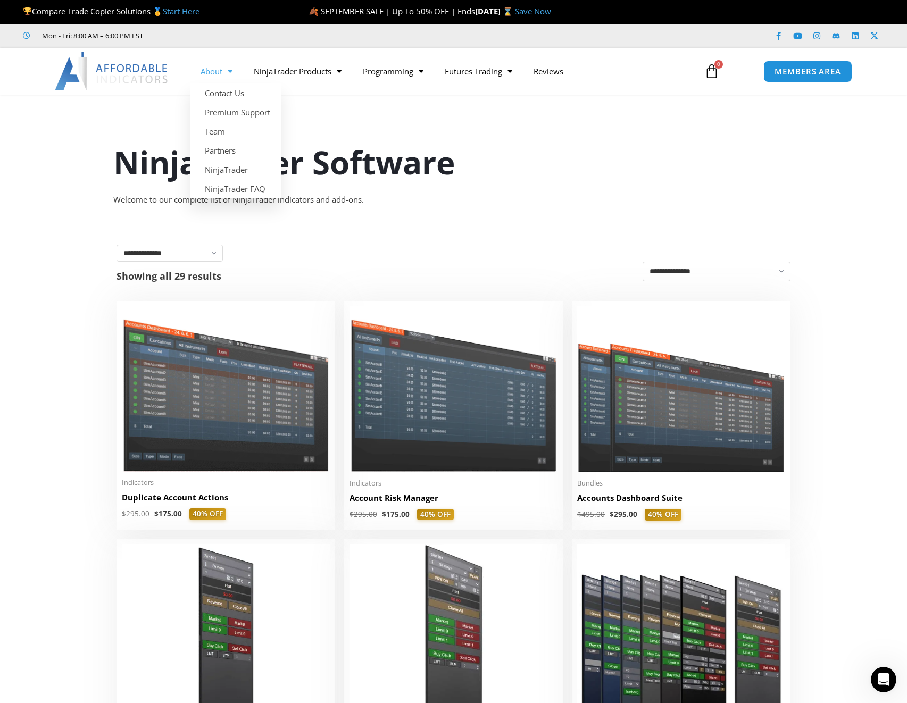
click at [158, 82] on img at bounding box center [112, 71] width 114 height 38
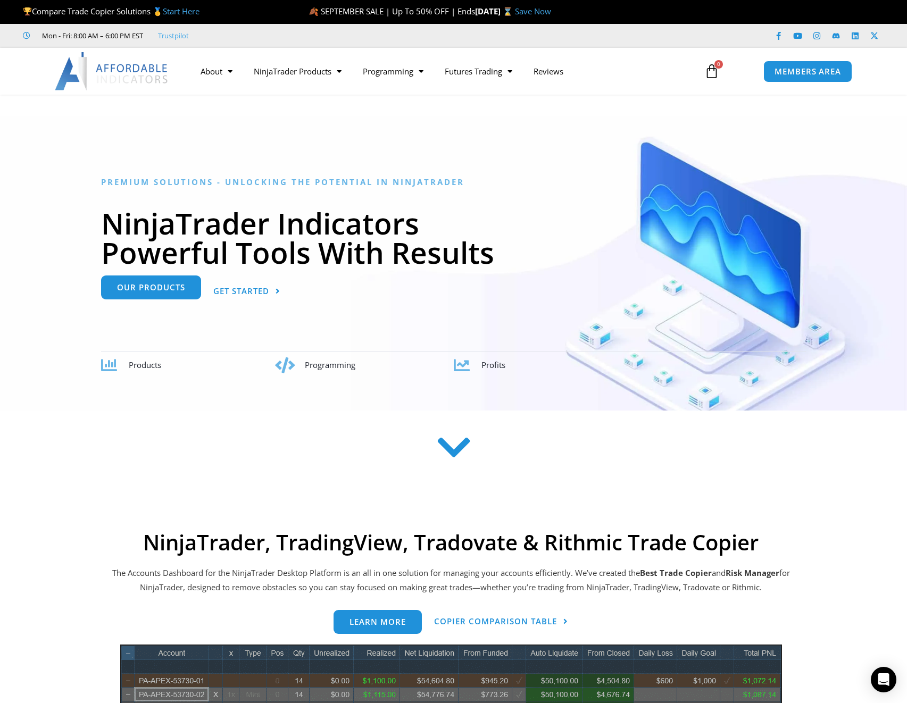
click at [179, 283] on span "Our Products" at bounding box center [151, 287] width 68 height 8
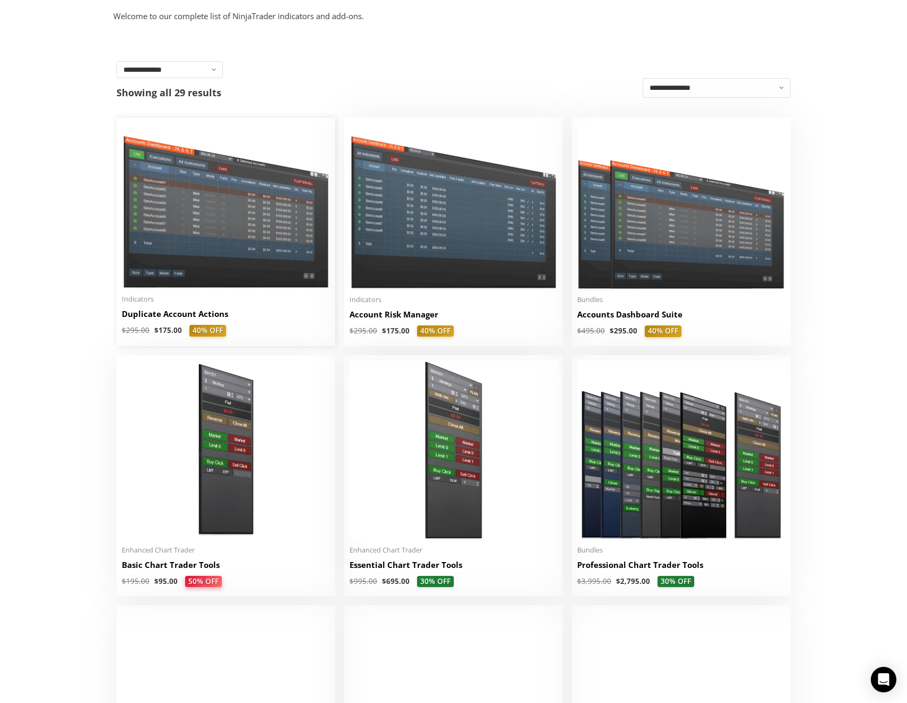
scroll to position [238, 0]
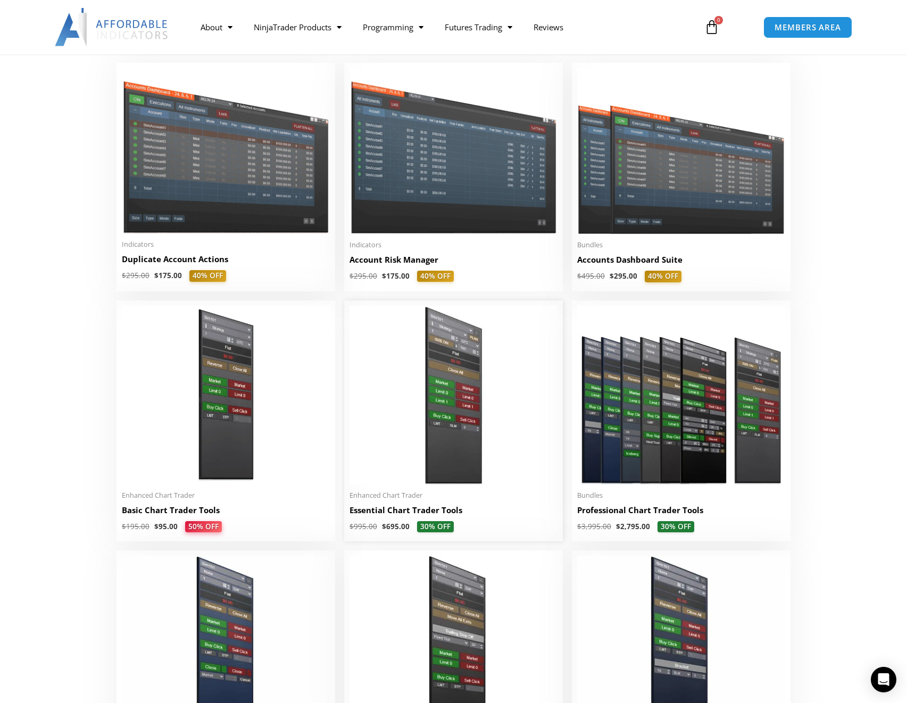
click at [422, 398] on img at bounding box center [453, 395] width 208 height 179
